Goal: Task Accomplishment & Management: Complete application form

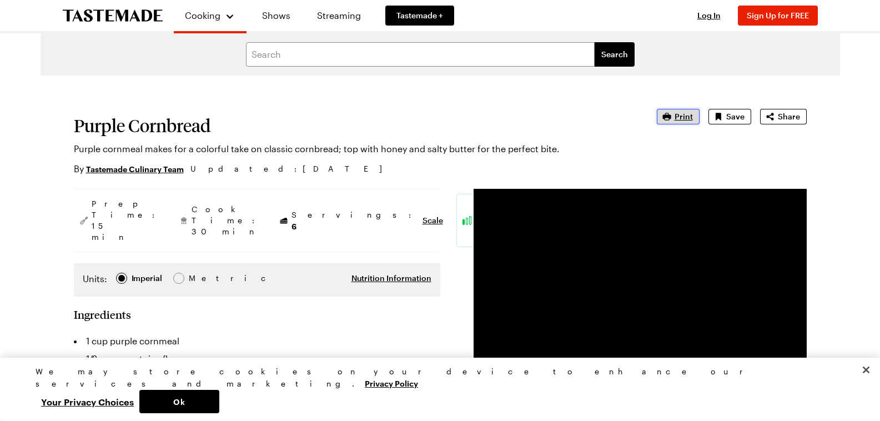
click at [678, 117] on span "Print" at bounding box center [684, 116] width 18 height 11
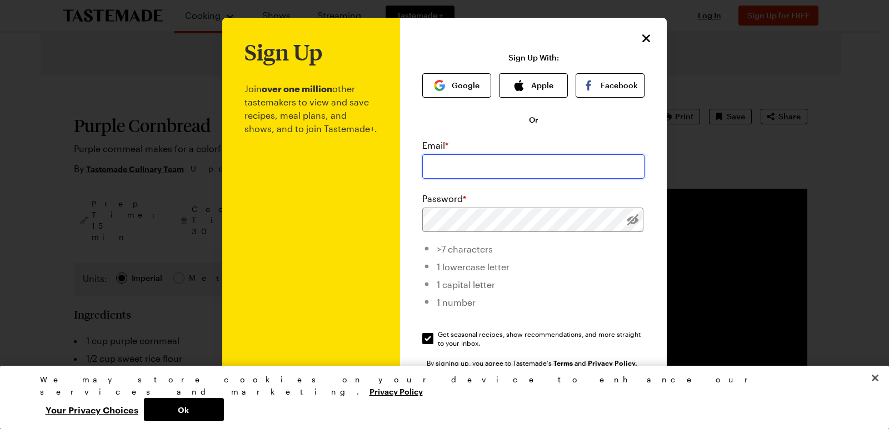
click at [466, 169] on input "email" at bounding box center [533, 166] width 222 height 24
type input "[EMAIL_ADDRESS][DOMAIN_NAME]"
click at [387, 214] on div "Sign Up Join over one million other tastemakers to view and save recipes, meal …" at bounding box center [444, 264] width 444 height 493
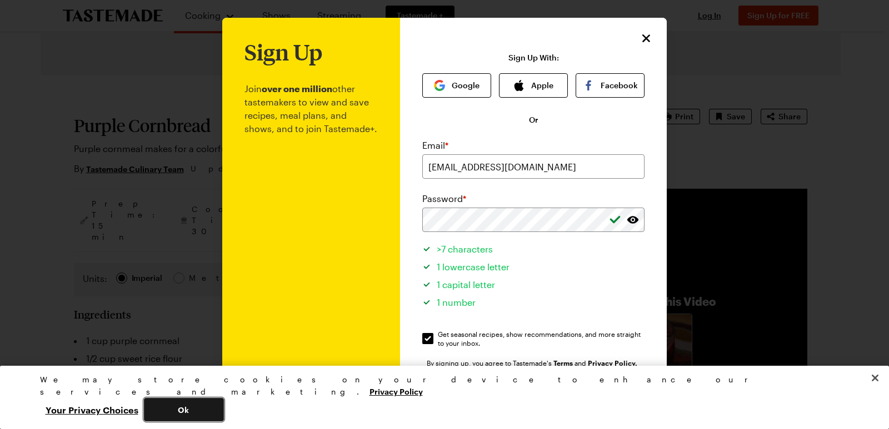
click at [224, 405] on button "Ok" at bounding box center [184, 409] width 80 height 23
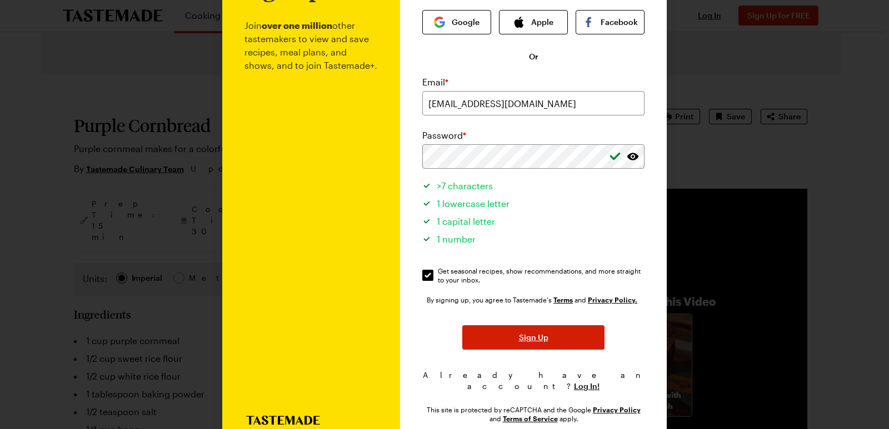
scroll to position [90, 0]
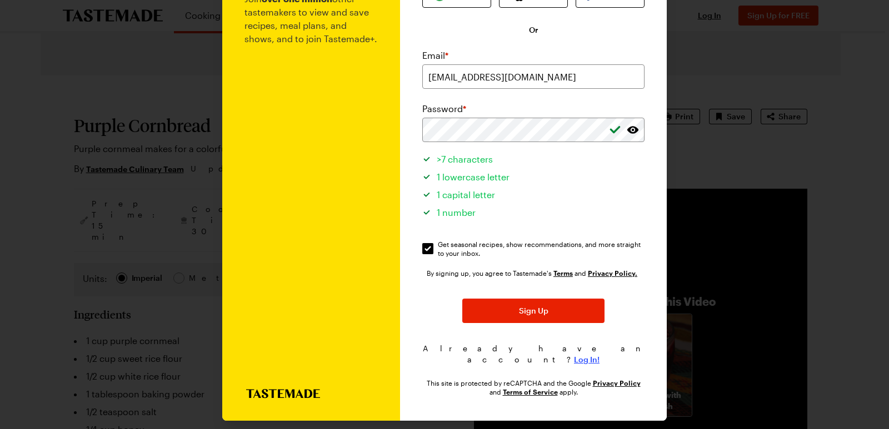
click at [574, 354] on span "Log In!" at bounding box center [587, 359] width 26 height 11
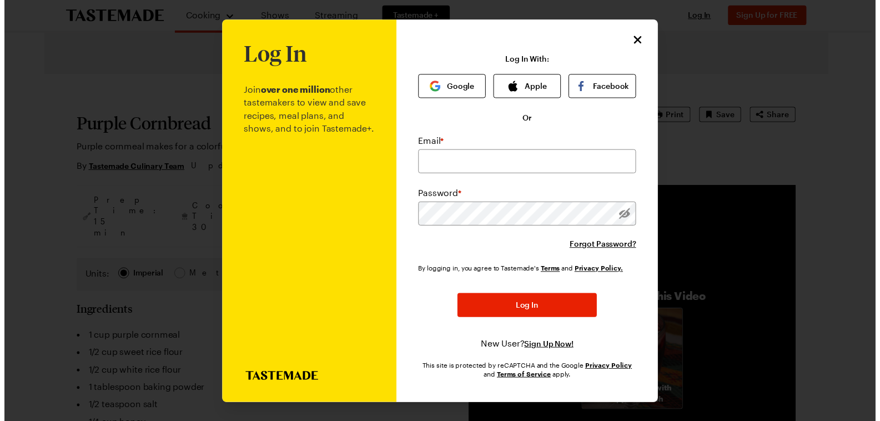
scroll to position [0, 0]
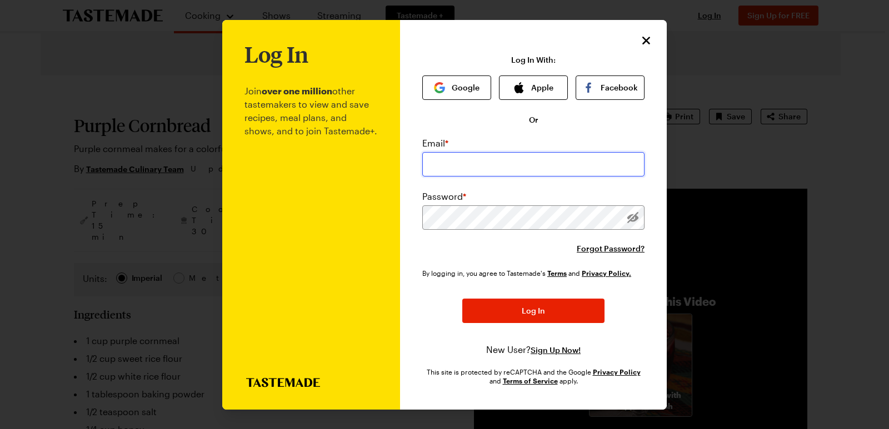
click at [459, 164] on input "email" at bounding box center [533, 164] width 222 height 24
type input "[EMAIL_ADDRESS][DOMAIN_NAME]"
click at [409, 222] on div "Log In Join over one million other tastemakers to view and save recipes, meal p…" at bounding box center [533, 215] width 267 height 390
click at [650, 37] on icon "Close" at bounding box center [646, 39] width 13 height 13
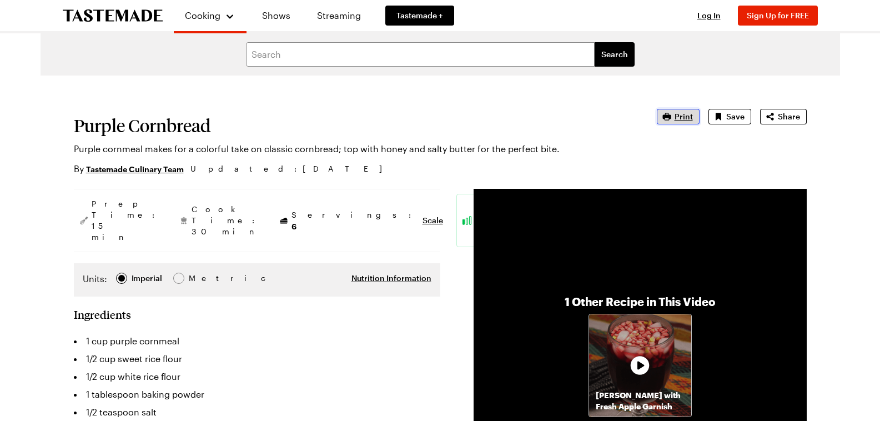
click at [688, 113] on span "Print" at bounding box center [684, 116] width 18 height 11
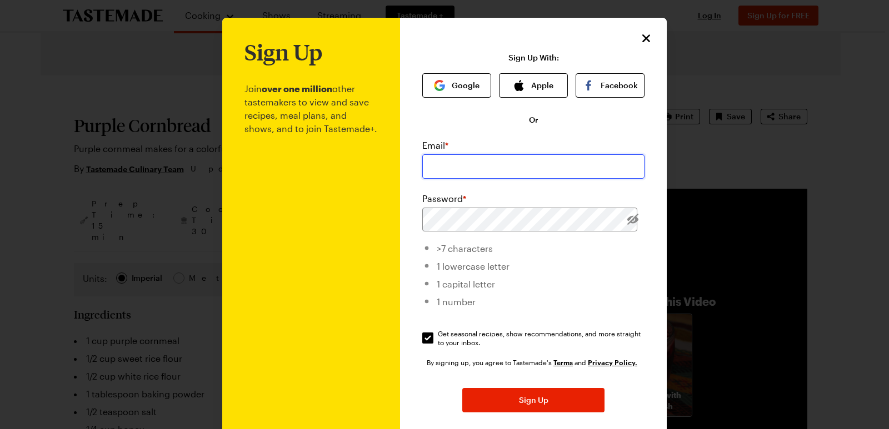
click at [441, 173] on input "email" at bounding box center [533, 166] width 222 height 24
click at [487, 169] on input "pgpalmer823" at bounding box center [533, 166] width 222 height 24
type input "[EMAIL_ADDRESS][DOMAIN_NAME]"
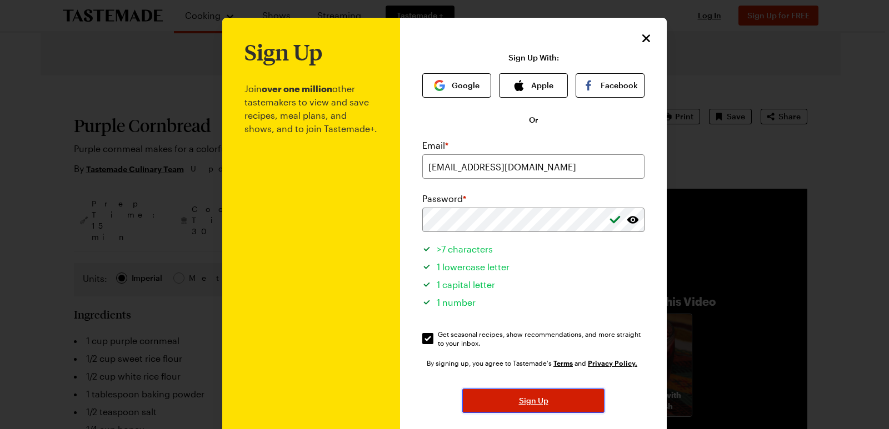
click at [522, 405] on span "Sign Up" at bounding box center [533, 400] width 29 height 11
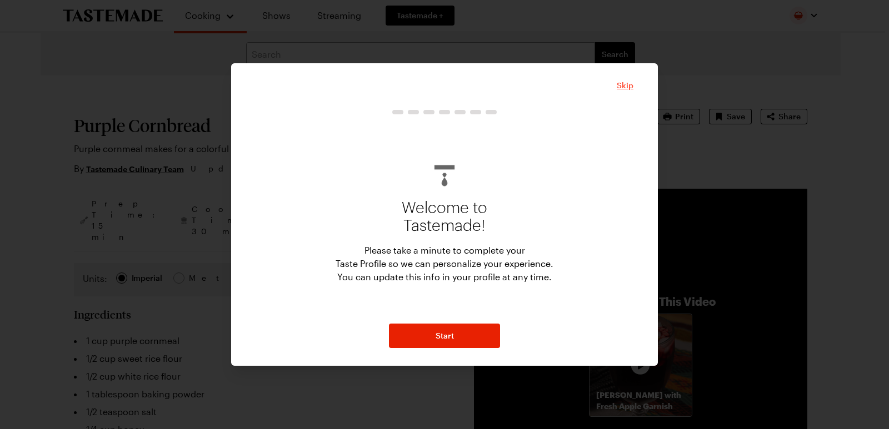
click at [628, 87] on span "Skip" at bounding box center [625, 85] width 17 height 11
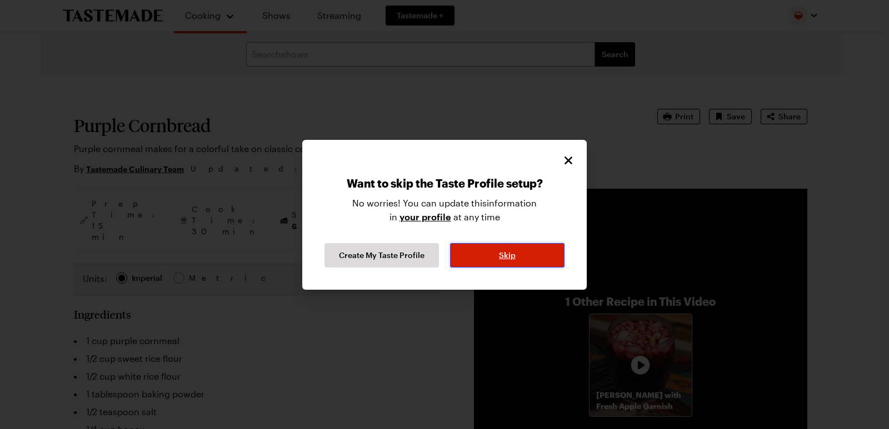
click at [508, 252] on span "Skip" at bounding box center [507, 255] width 17 height 11
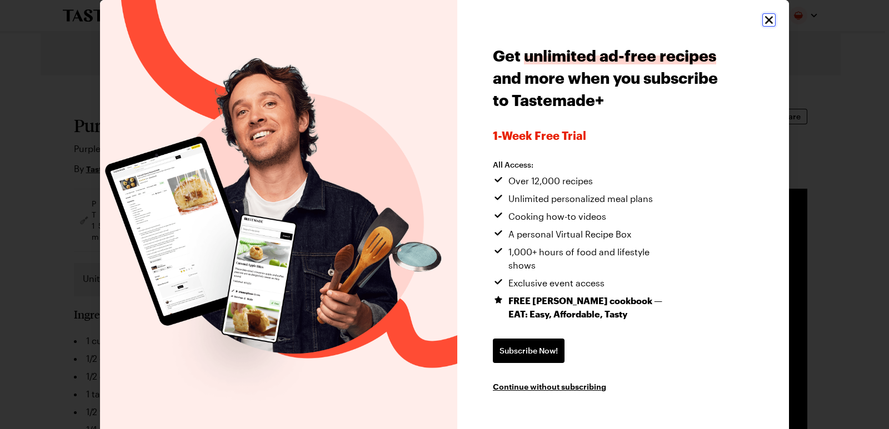
click at [775, 21] on button "Close" at bounding box center [768, 19] width 13 height 13
type textarea "x"
